Goal: Navigation & Orientation: Find specific page/section

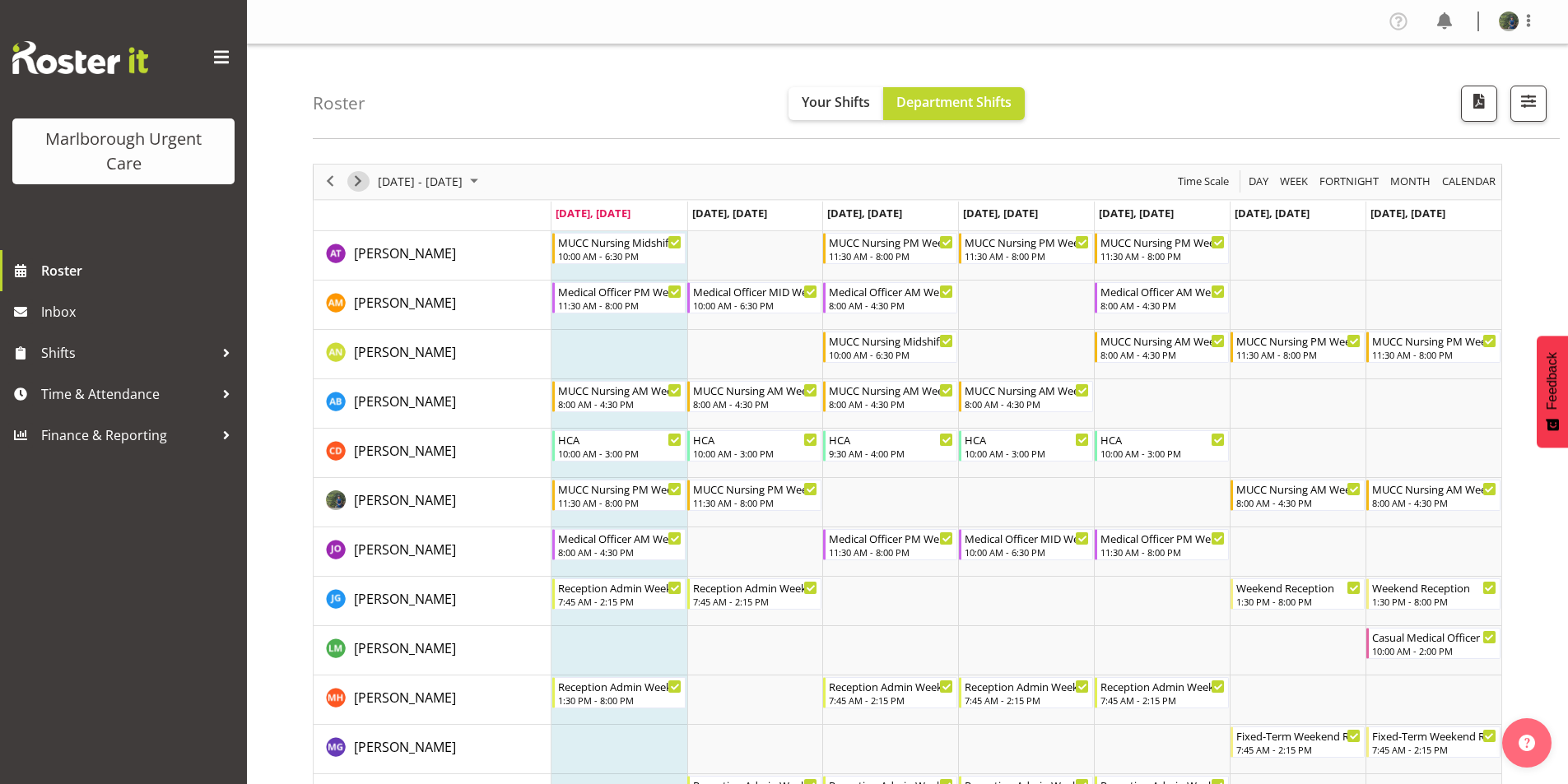
click at [362, 183] on span "Next" at bounding box center [358, 181] width 20 height 21
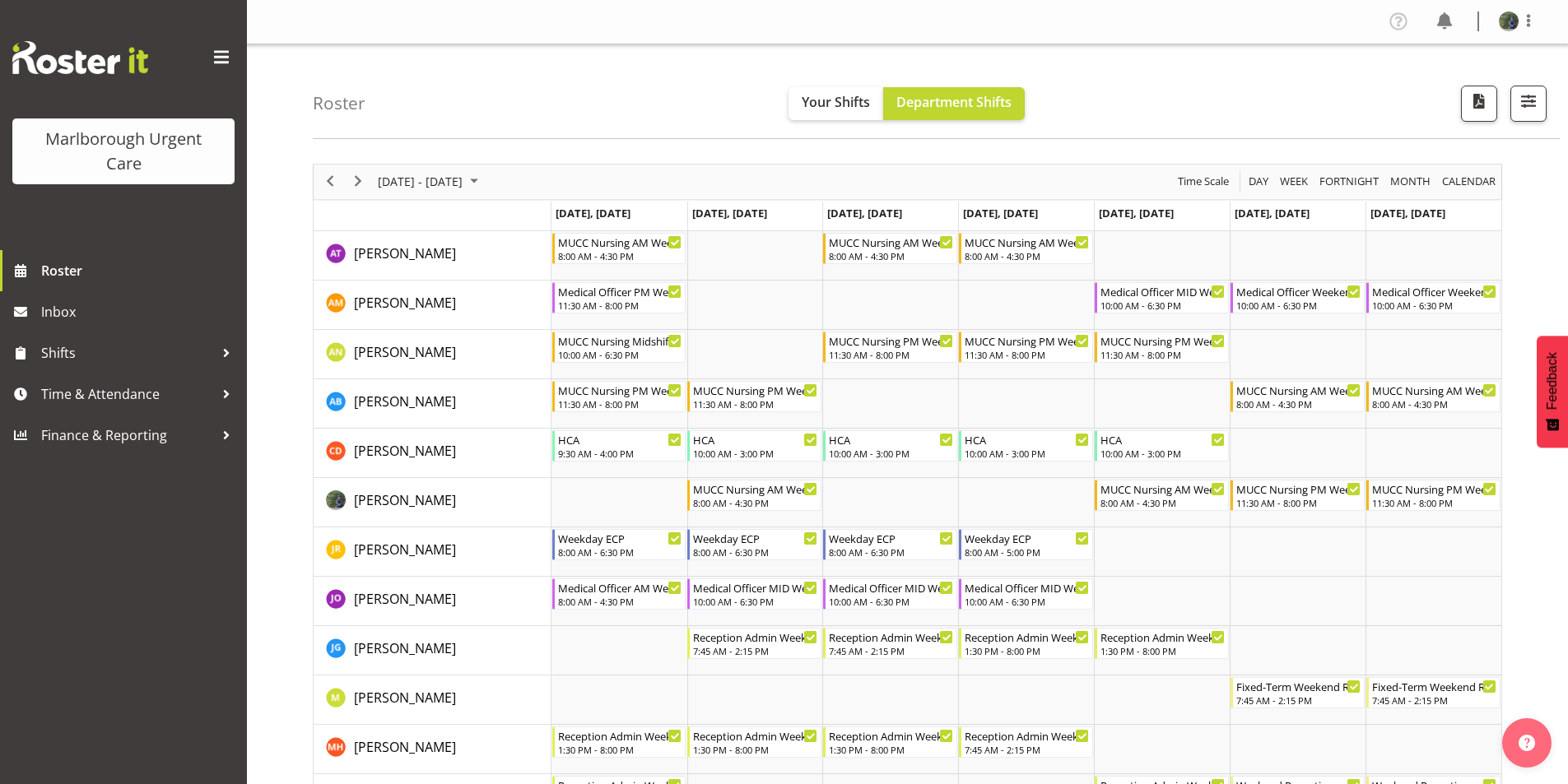
click at [356, 181] on span "Next" at bounding box center [358, 181] width 20 height 21
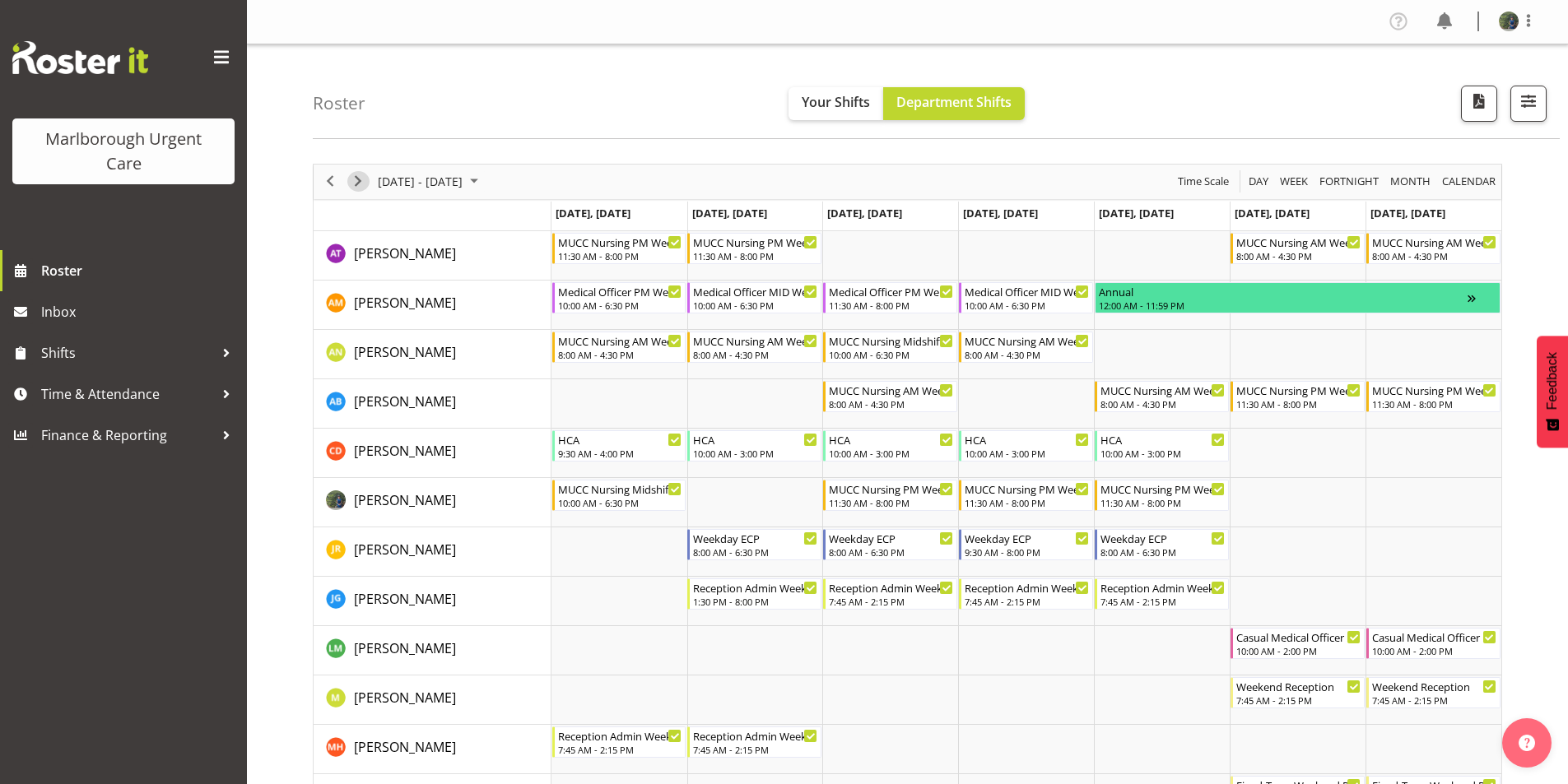
click at [355, 181] on span "Next" at bounding box center [358, 181] width 20 height 21
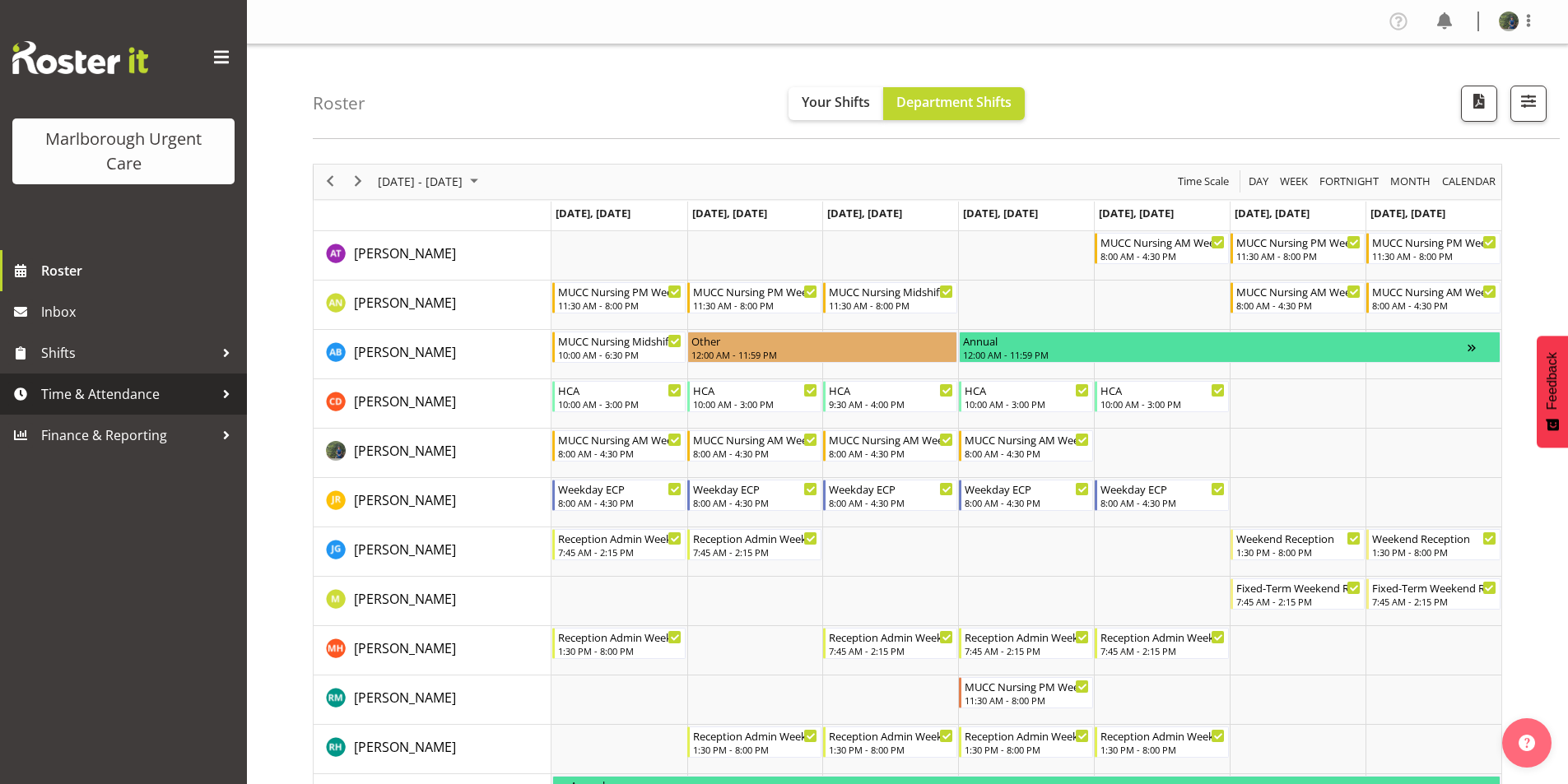
click at [138, 388] on span "Time & Attendance" at bounding box center [128, 393] width 173 height 24
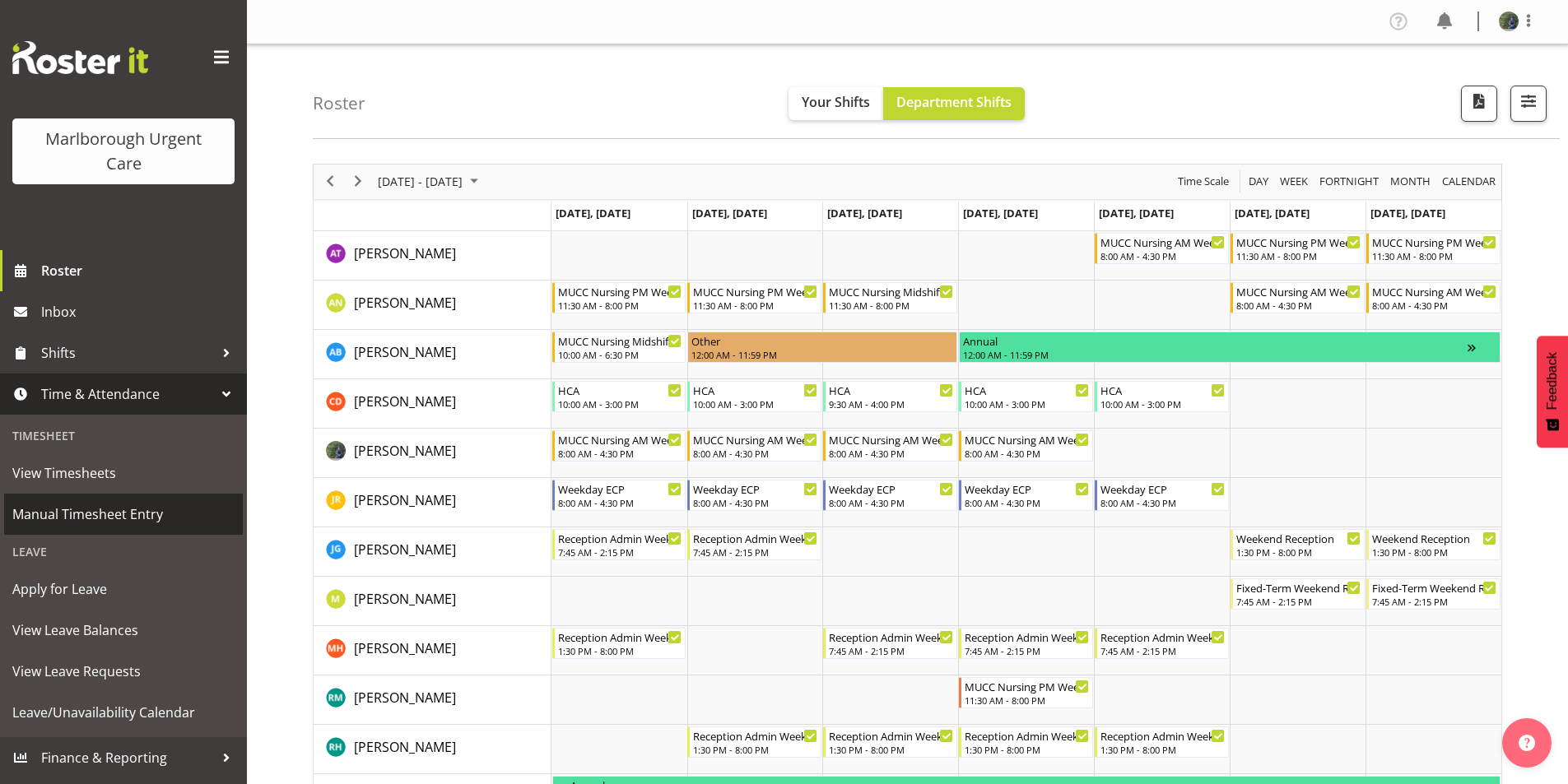
scroll to position [83, 0]
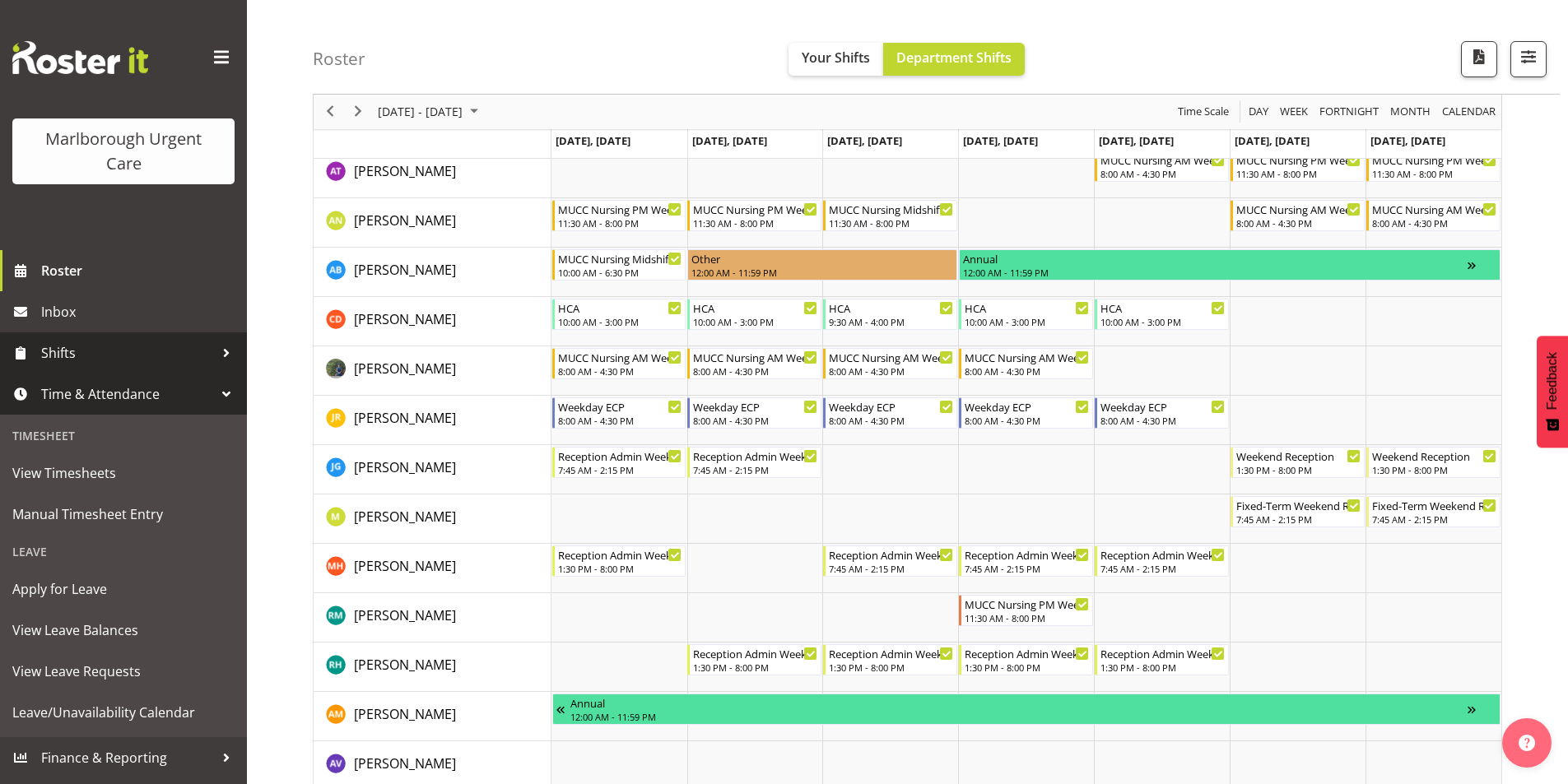
click at [130, 367] on link "Shifts" at bounding box center [123, 353] width 247 height 41
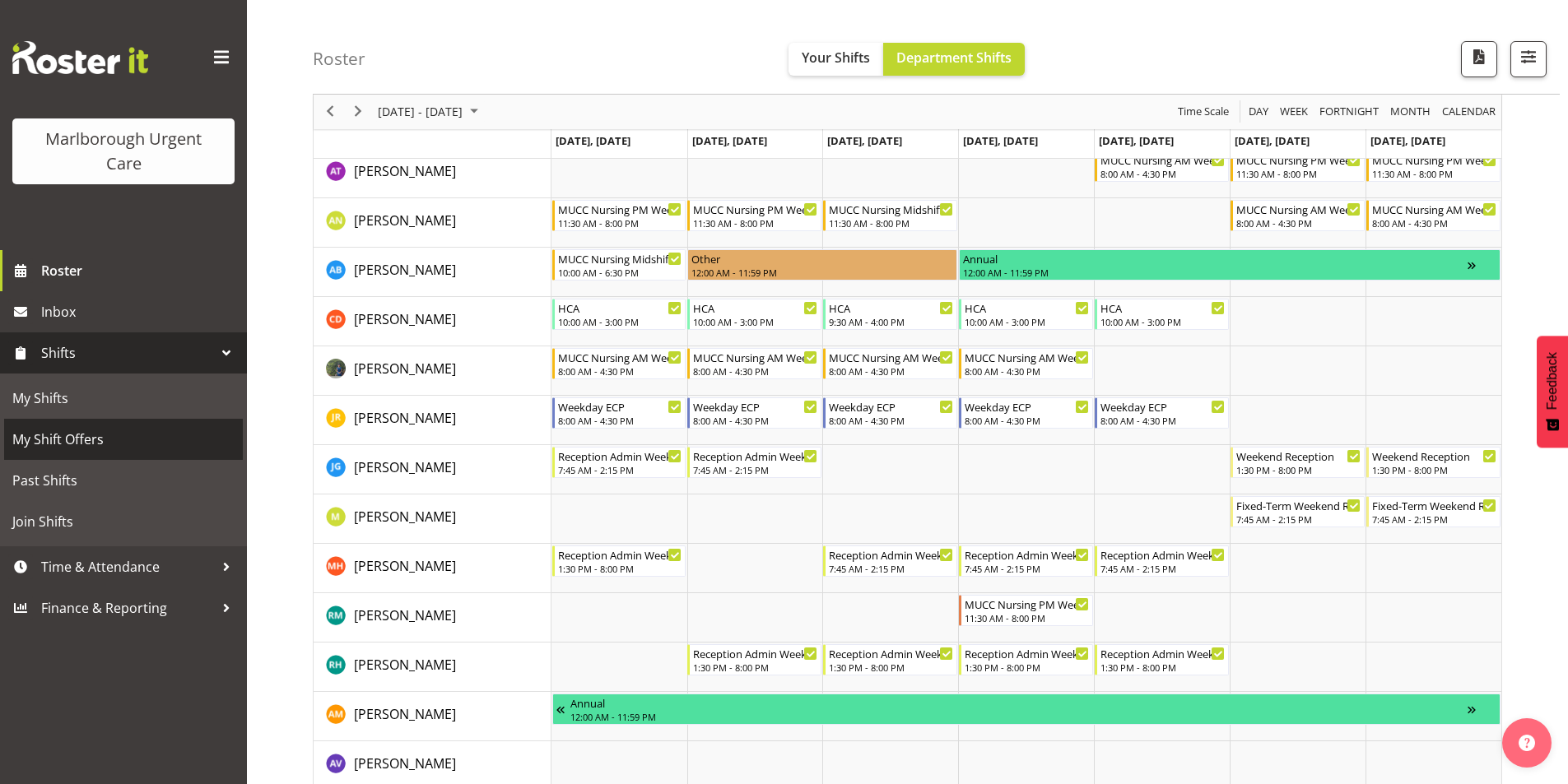
click at [103, 441] on span "My Shift Offers" at bounding box center [123, 438] width 222 height 24
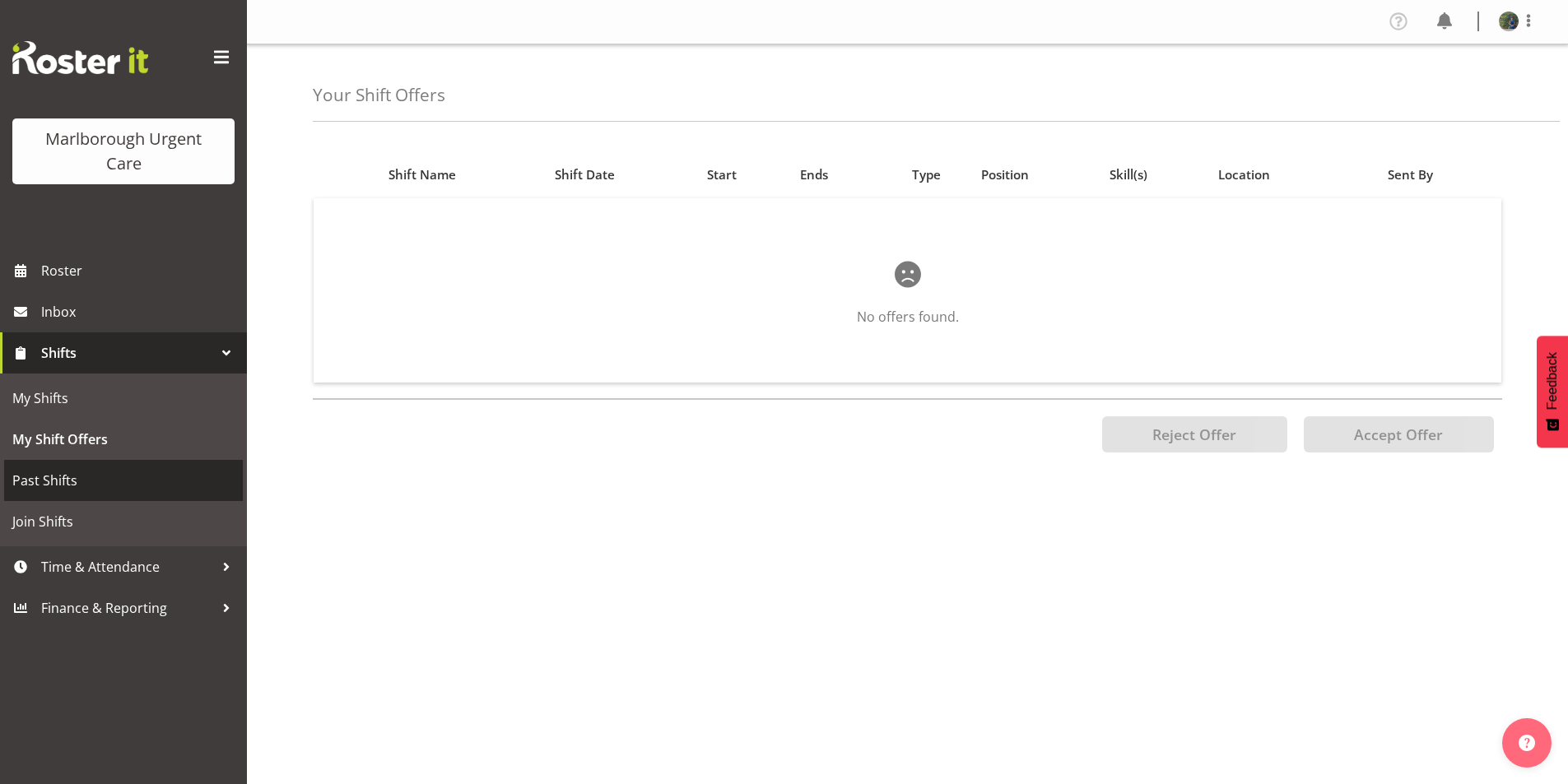
click at [87, 480] on span "Past Shifts" at bounding box center [123, 480] width 222 height 24
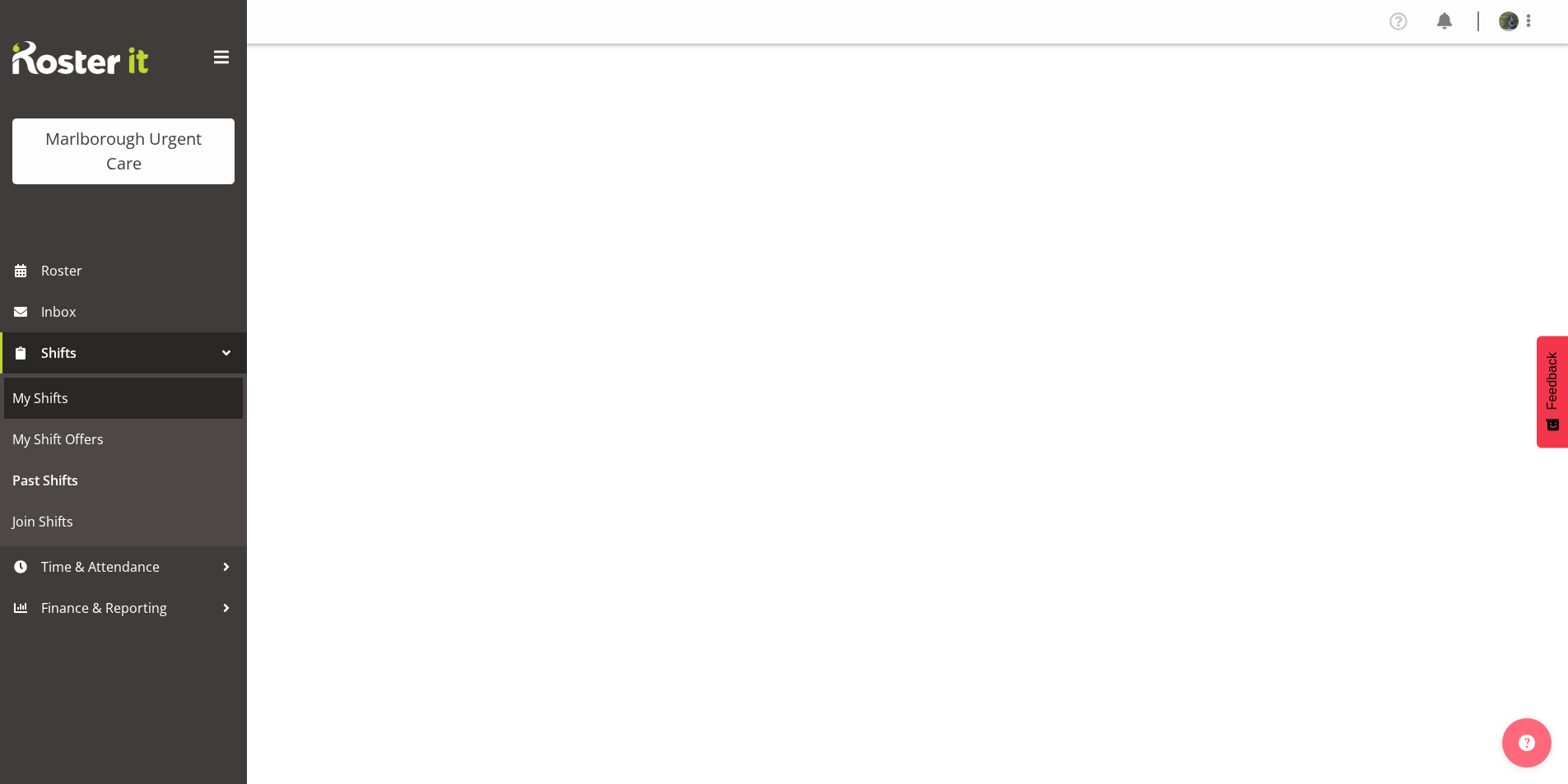
click at [102, 406] on span "My Shifts" at bounding box center [123, 398] width 222 height 24
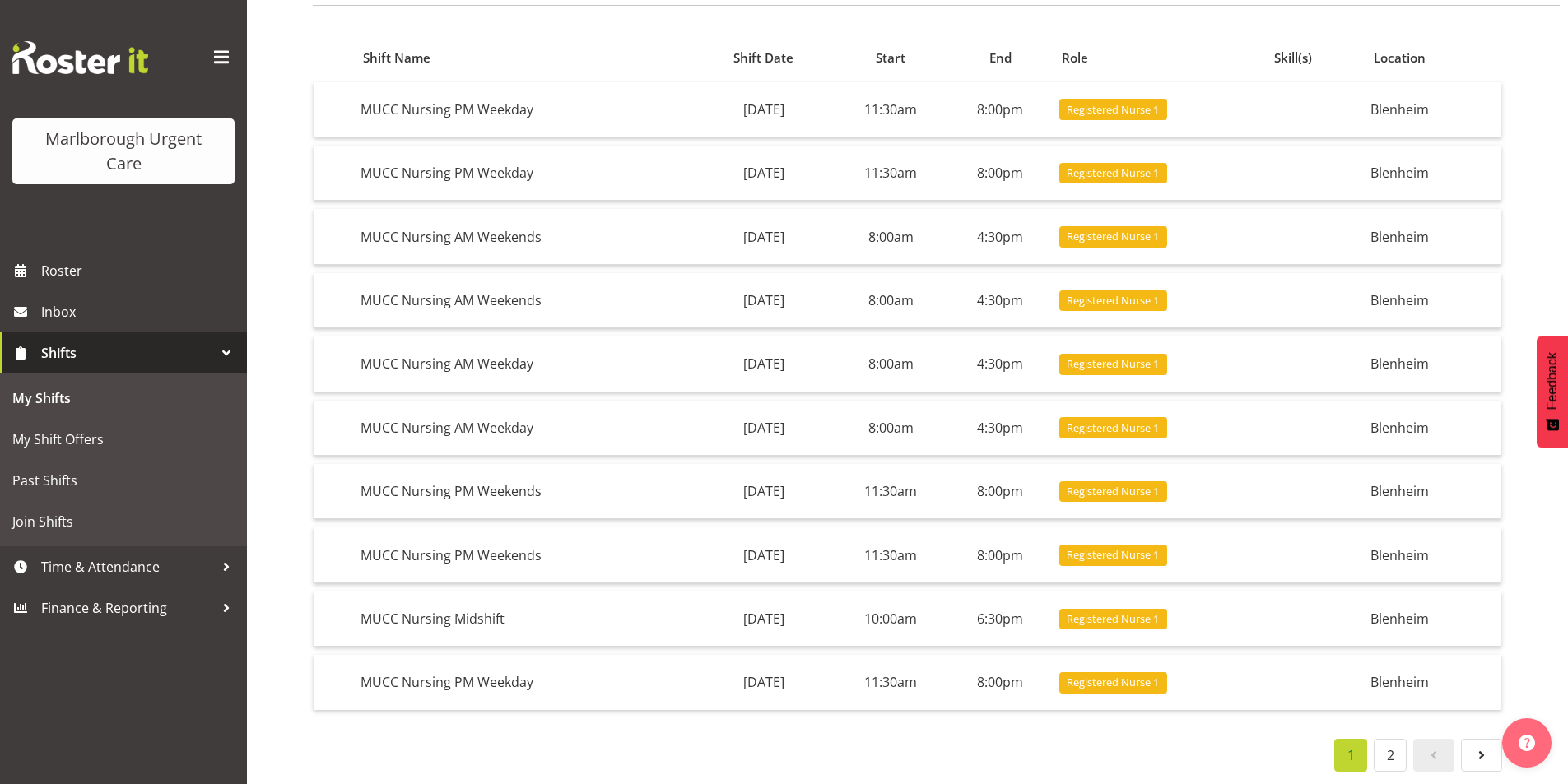
scroll to position [145, 0]
click at [62, 529] on span "Join Shifts" at bounding box center [123, 521] width 222 height 24
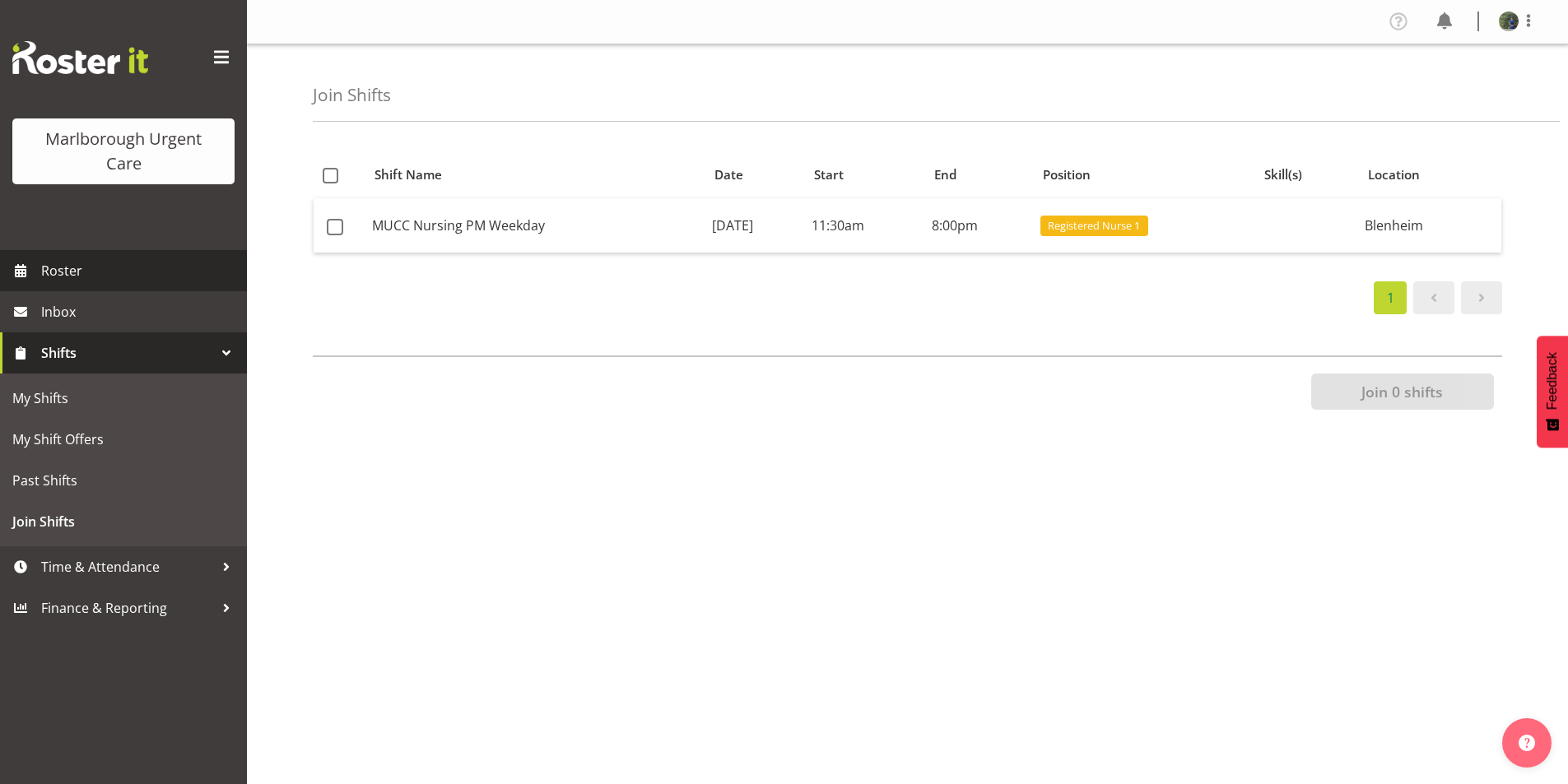
click at [64, 271] on span "Roster" at bounding box center [140, 270] width 198 height 24
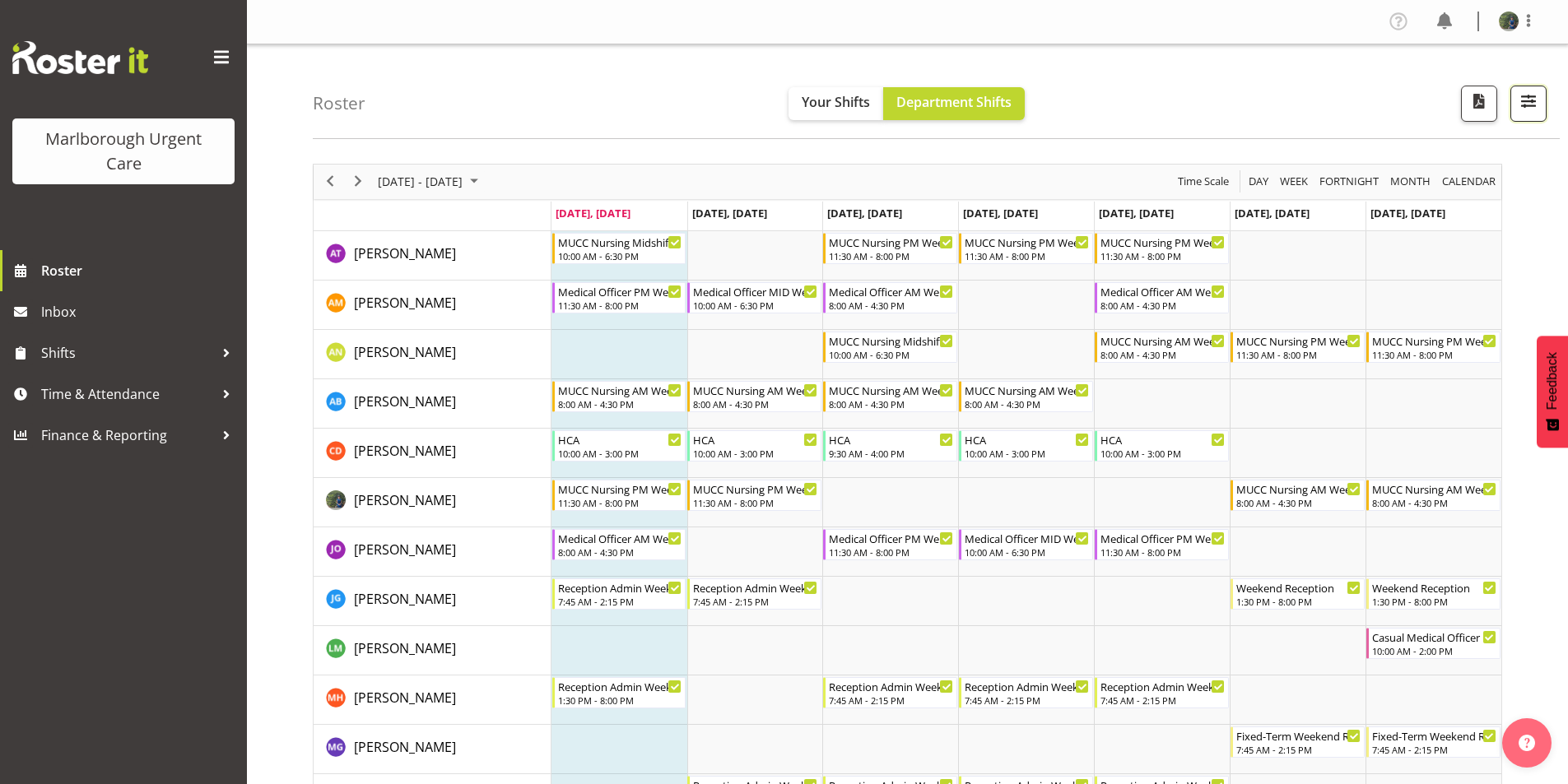
click at [1527, 94] on span "button" at bounding box center [1528, 101] width 22 height 22
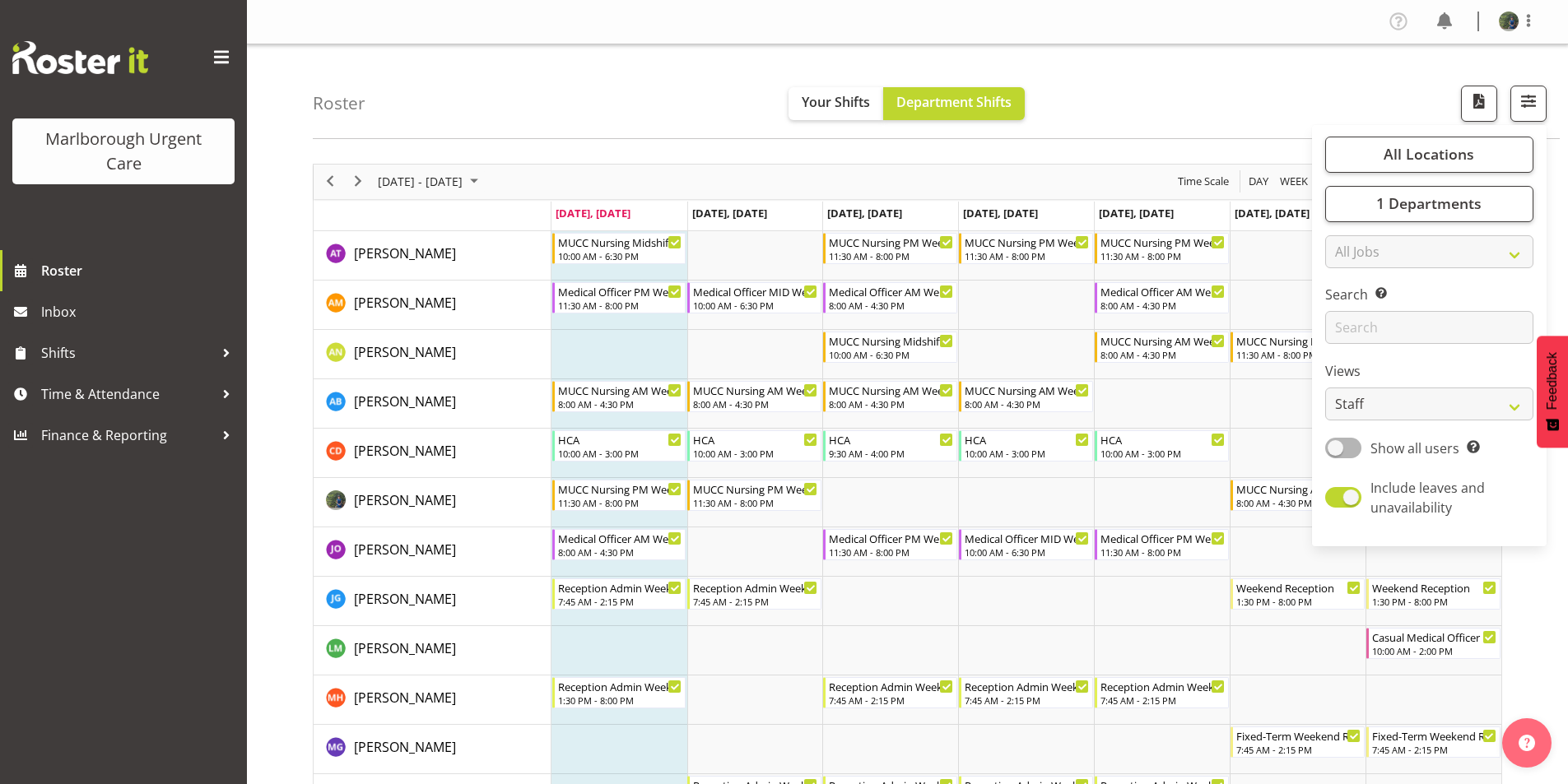
click at [1308, 93] on div "Roster Your Shifts Department Shifts All Locations [GEOGRAPHIC_DATA] Select All…" at bounding box center [936, 91] width 1247 height 94
